Goal: Find specific page/section: Find specific page/section

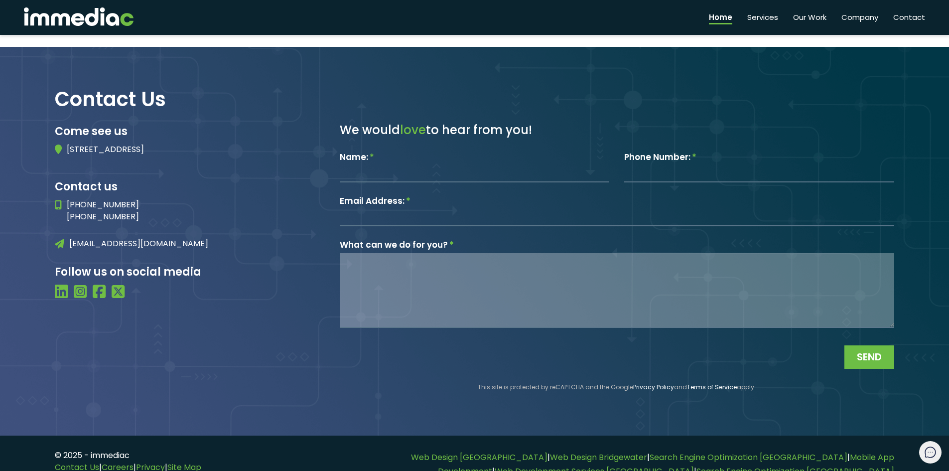
scroll to position [1979, 0]
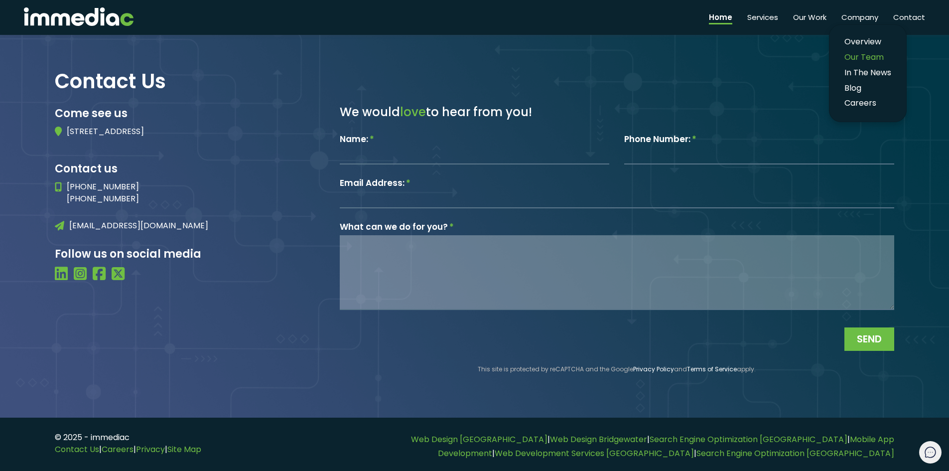
click at [858, 57] on link "Our Team" at bounding box center [867, 57] width 57 height 14
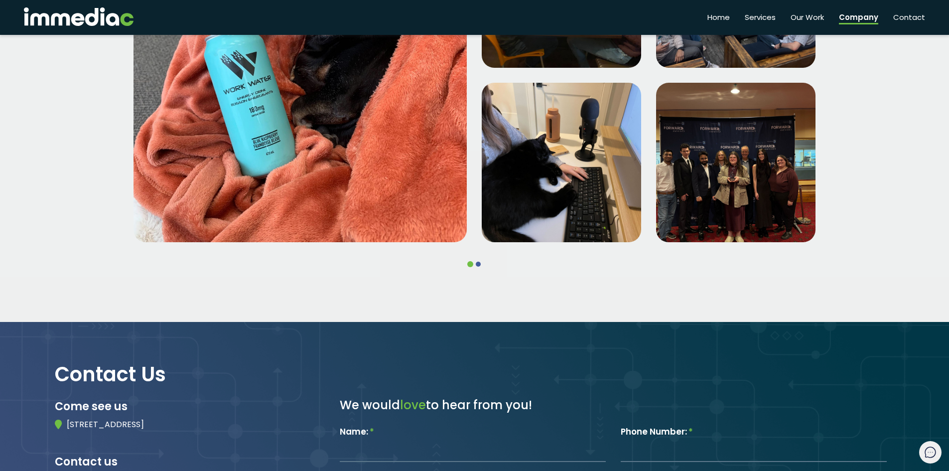
scroll to position [2140, 0]
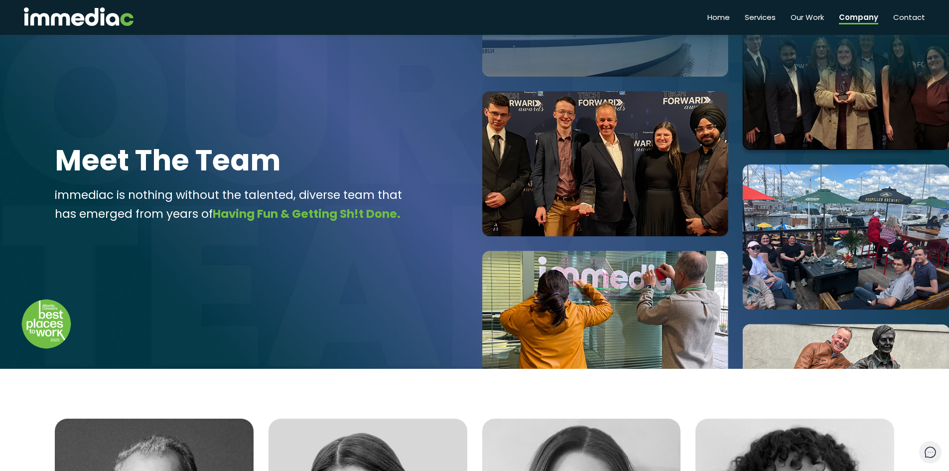
scroll to position [50, 0]
